Goal: Find specific page/section: Find specific page/section

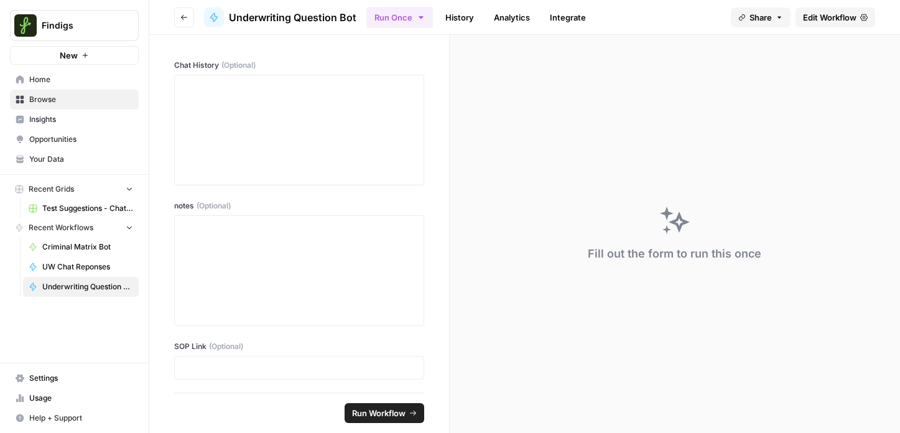
click at [78, 210] on span "Test Suggestions - Chat Bots - Test Script (1).csv" at bounding box center [87, 208] width 91 height 11
click at [100, 269] on span "UW Chat Reponses" at bounding box center [87, 266] width 91 height 11
